Goal: Information Seeking & Learning: Learn about a topic

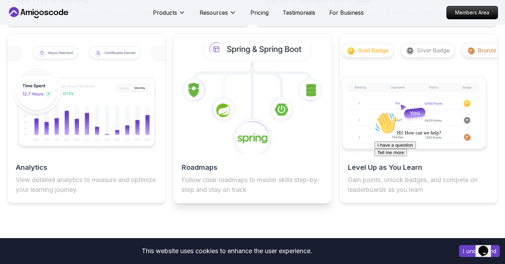
click at [232, 161] on div "Roadmaps Follow clear roadmaps to master skills step-by-step and stay on track" at bounding box center [252, 118] width 159 height 170
click at [208, 170] on h2 "Roadmaps" at bounding box center [252, 168] width 141 height 10
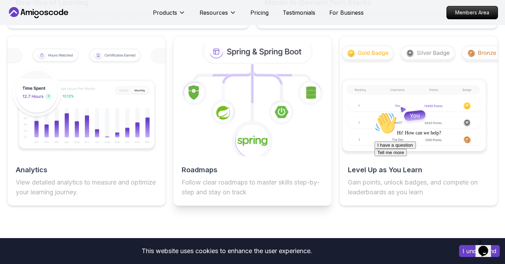
scroll to position [1199, 0]
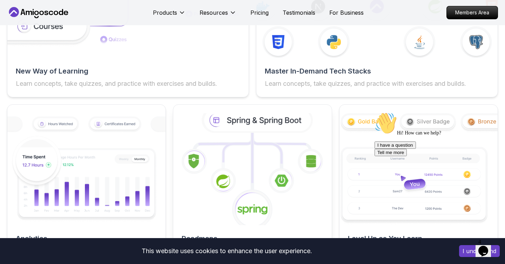
click at [237, 117] on icon at bounding box center [257, 120] width 107 height 23
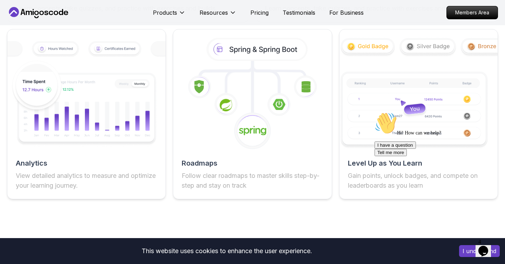
scroll to position [1239, 0]
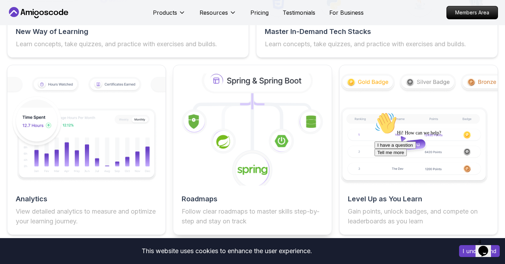
click at [242, 158] on icon at bounding box center [252, 170] width 41 height 41
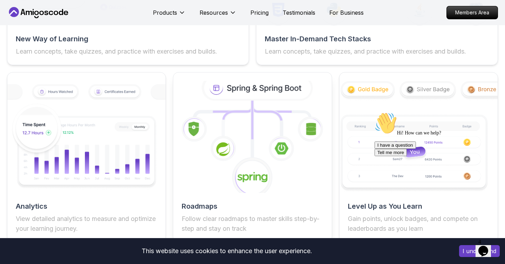
scroll to position [1229, 0]
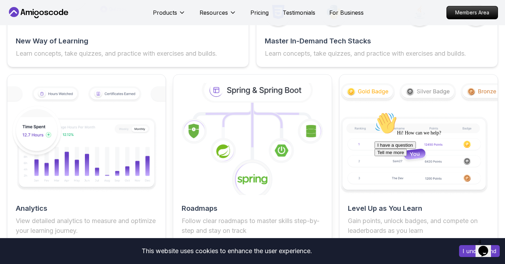
click at [228, 105] on icon at bounding box center [253, 139] width 174 height 123
click at [205, 204] on h2 "Roadmaps" at bounding box center [252, 209] width 141 height 10
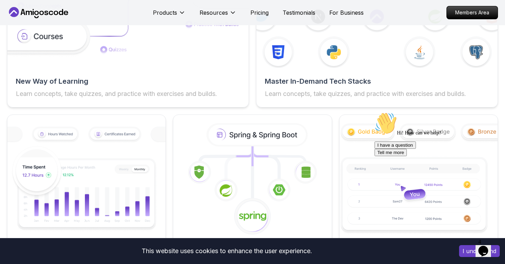
scroll to position [1186, 0]
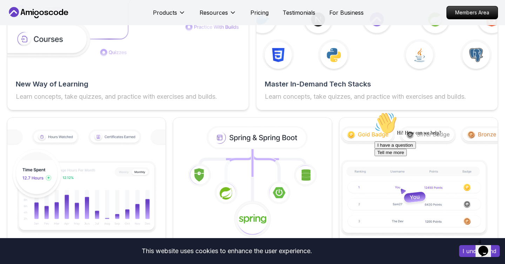
click at [50, 8] on icon at bounding box center [38, 12] width 63 height 11
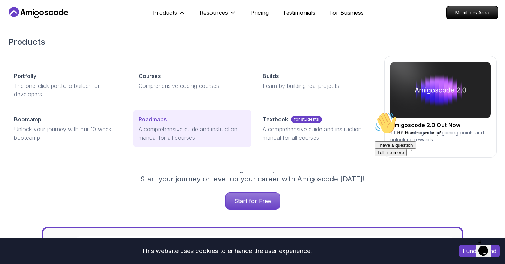
click at [194, 125] on p "A comprehensive guide and instruction manual for all courses" at bounding box center [193, 133] width 108 height 17
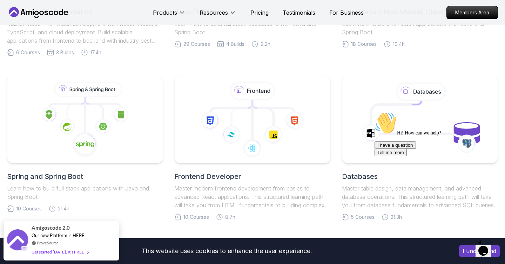
scroll to position [126, 0]
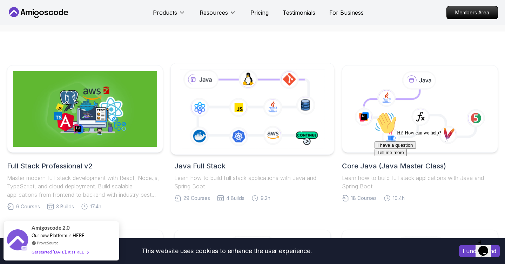
click at [280, 132] on icon at bounding box center [252, 109] width 148 height 82
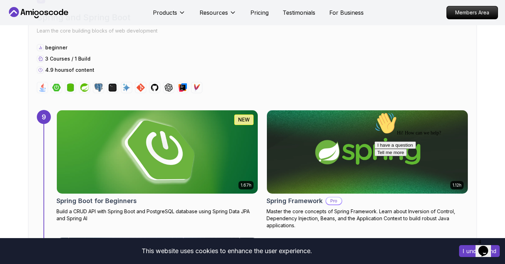
scroll to position [2557, 0]
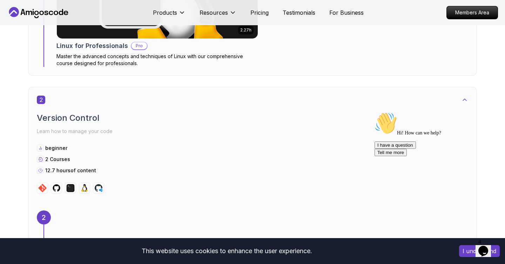
scroll to position [250, 0]
